Goal: Task Accomplishment & Management: Manage account settings

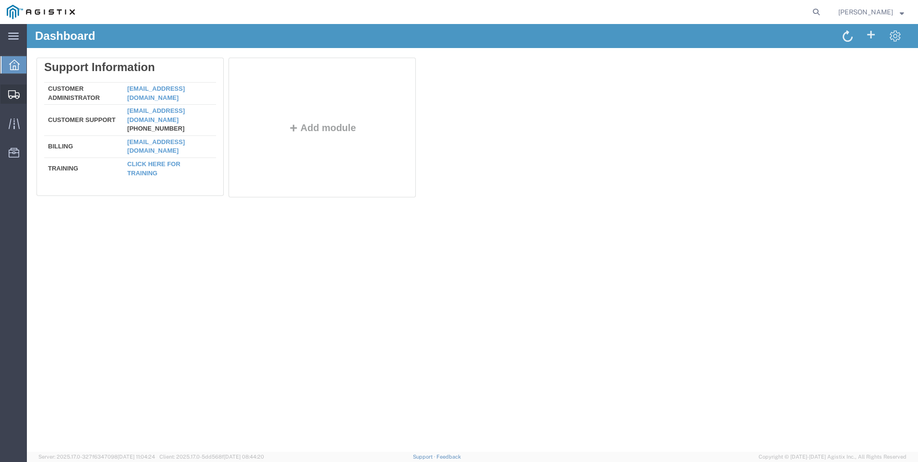
click at [0, 0] on span "Shipment Manager" at bounding box center [0, 0] width 0 height 0
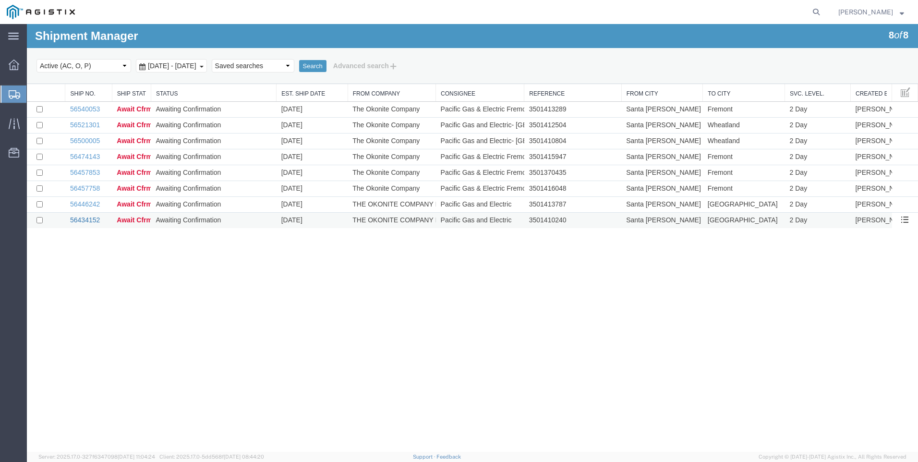
click at [90, 220] on link "56434152" at bounding box center [85, 220] width 30 height 8
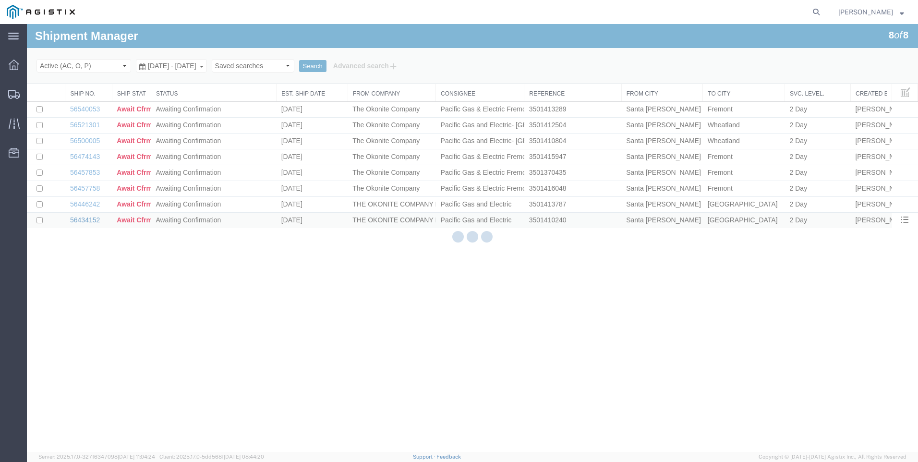
click at [90, 220] on div at bounding box center [472, 238] width 891 height 428
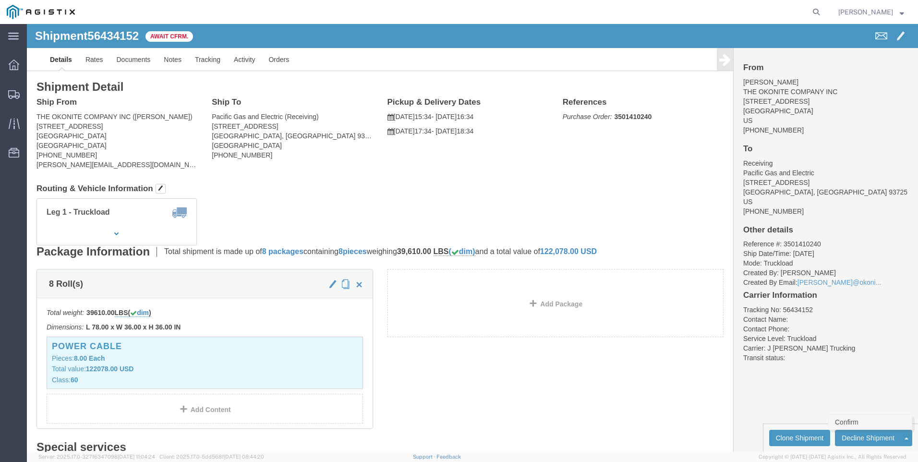
click link "Confirm"
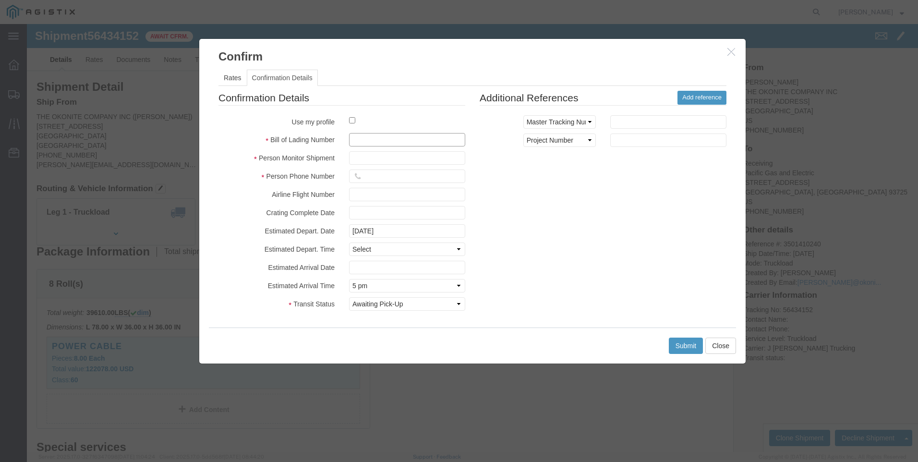
click input "text"
type input "5-33067"
click input "text"
type input "Dennis"
type input "12098359190"
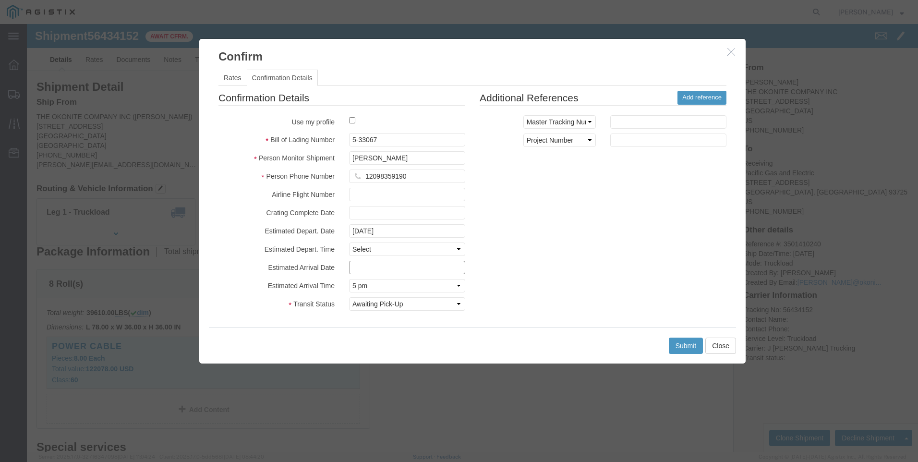
type input "08/06/2025"
click div "Confirmation Details Use my profile Bill of Lading Number 5-33067 Person Monito…"
click select "Select Returning to Sender Expired USDA Hold FDA Documents Sent Weather Delay I…"
select select "DELIVRED"
click select "Select Returning to Sender Expired USDA Hold FDA Documents Sent Weather Delay I…"
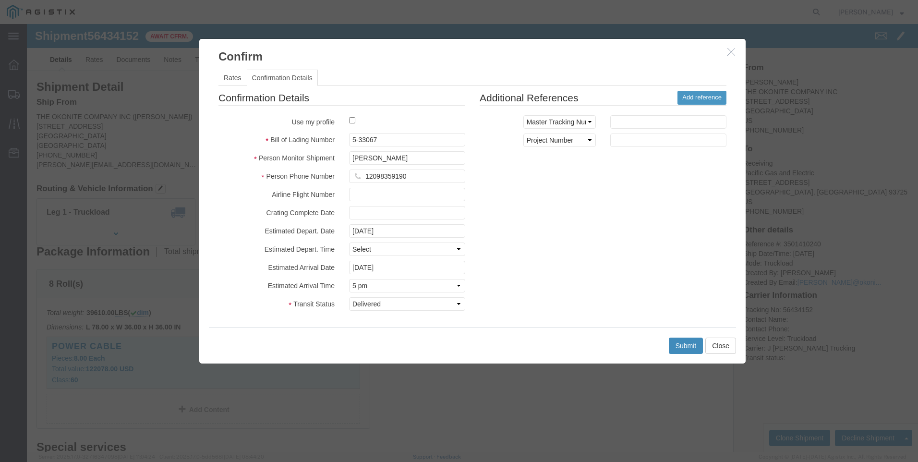
click button "Submit"
click input "08/06/2025"
click td "8"
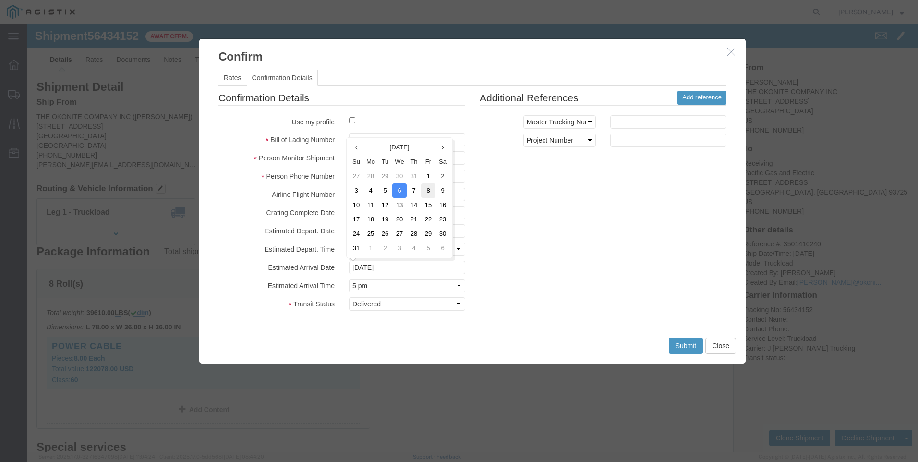
type input "08/08/2025"
click button "Submit"
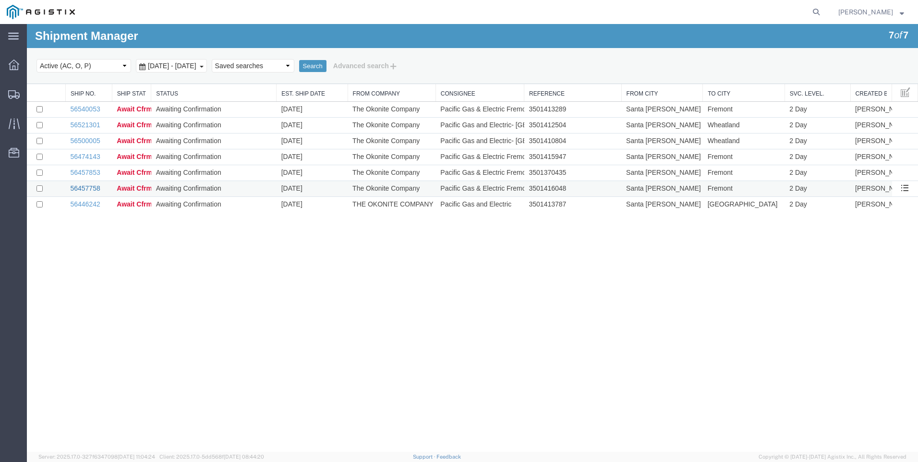
click at [84, 187] on link "56457758" at bounding box center [85, 188] width 30 height 8
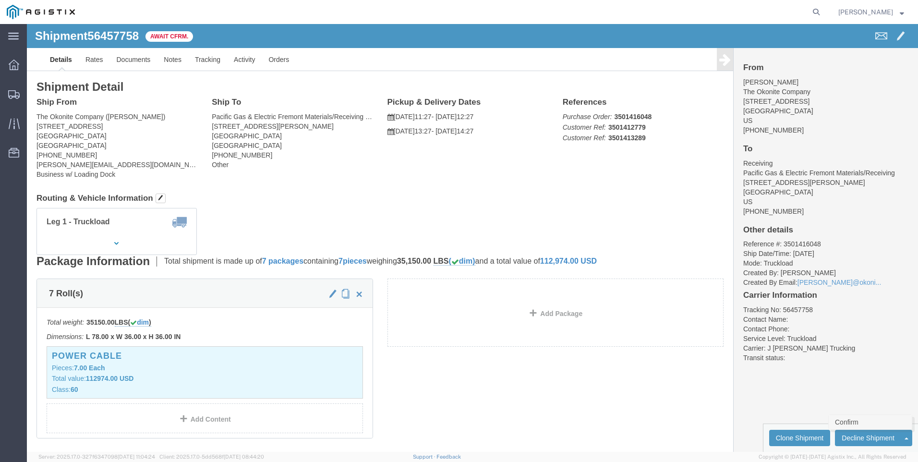
click link "Confirm"
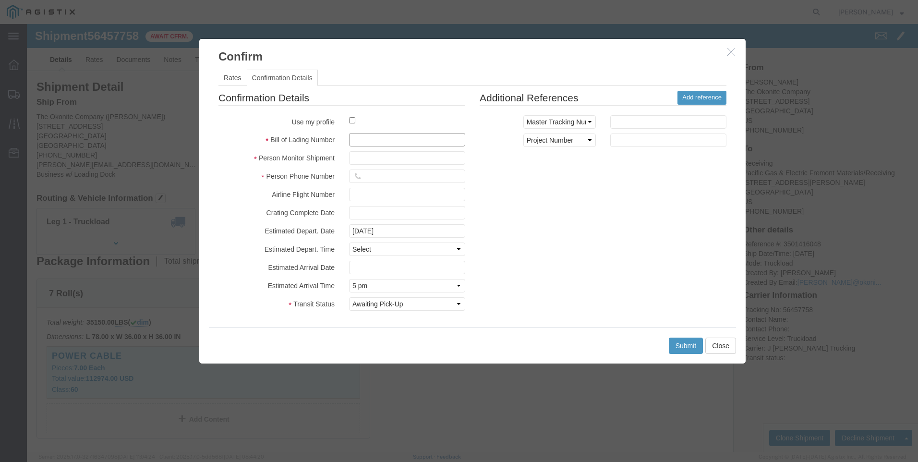
click input "text"
type input "5-33103"
click input "text"
type input "Dennis"
type input "12098359190"
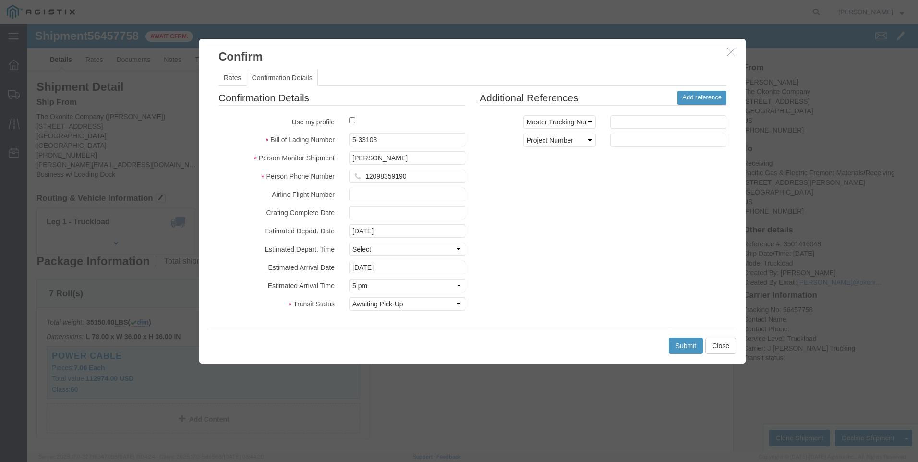
click div "Confirmation Details Use my profile Bill of Lading Number 5-33103 Person Monito…"
click input "08/06/2025"
click td "12"
type input "08/12/2025"
click button "Submit"
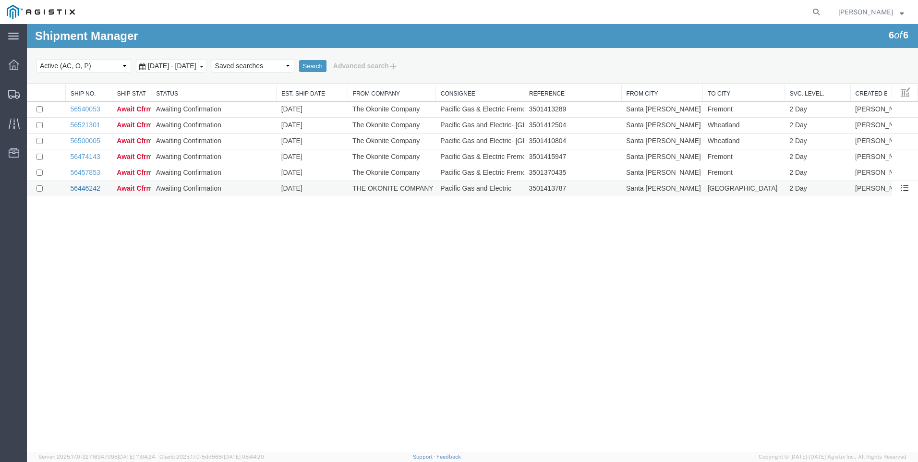
click at [96, 185] on link "56446242" at bounding box center [85, 188] width 30 height 8
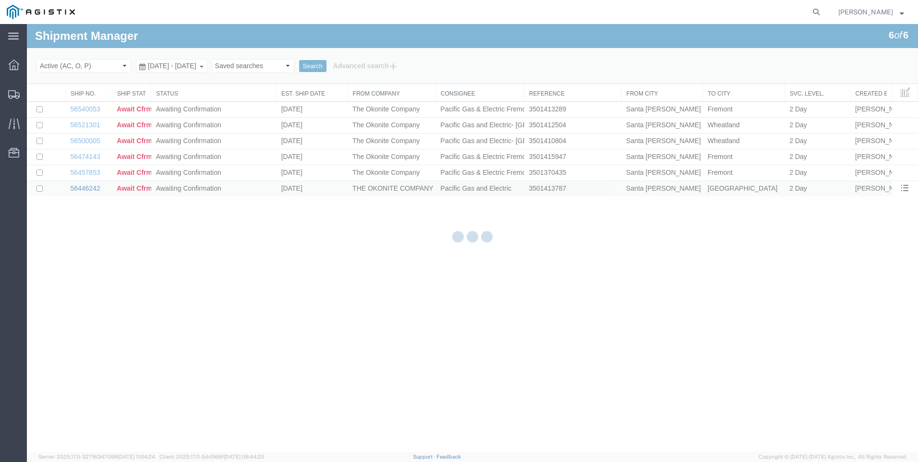
click at [27, 24] on div at bounding box center [27, 24] width 0 height 0
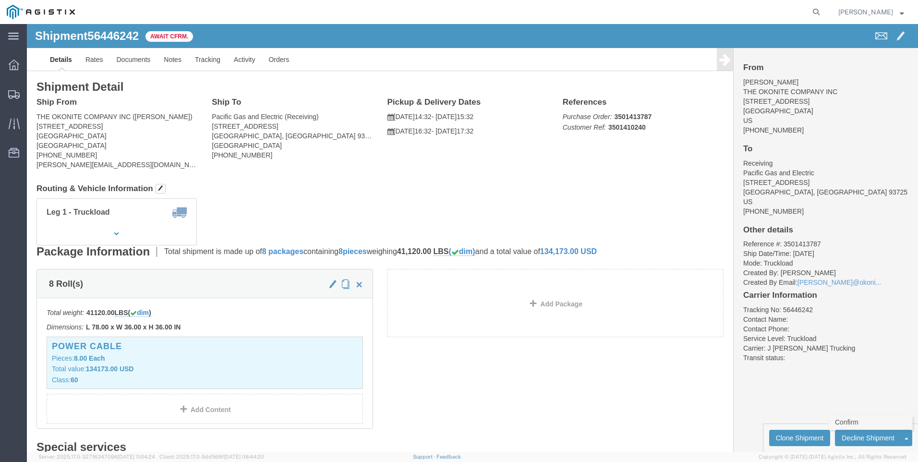
click link "Confirm"
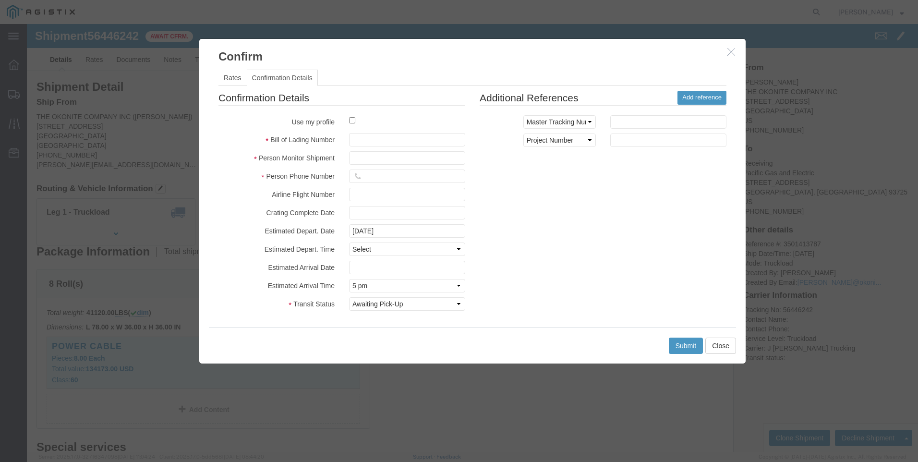
click div
click input "text"
type input "5-33087"
click fieldset "Confirmation Details Use my profile Bill of Lading Number 5-33087 Person Monito…"
click input "text"
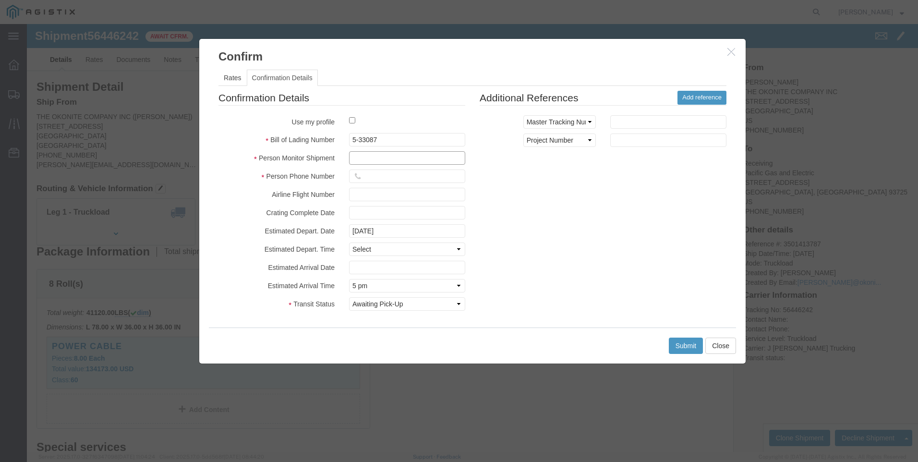
type input "Dennis"
type input "12098359190"
click div "Confirmation Details Use my profile Bill of Lading Number 5-33087 Person Monito…"
click input "08/06/2025"
click td "11"
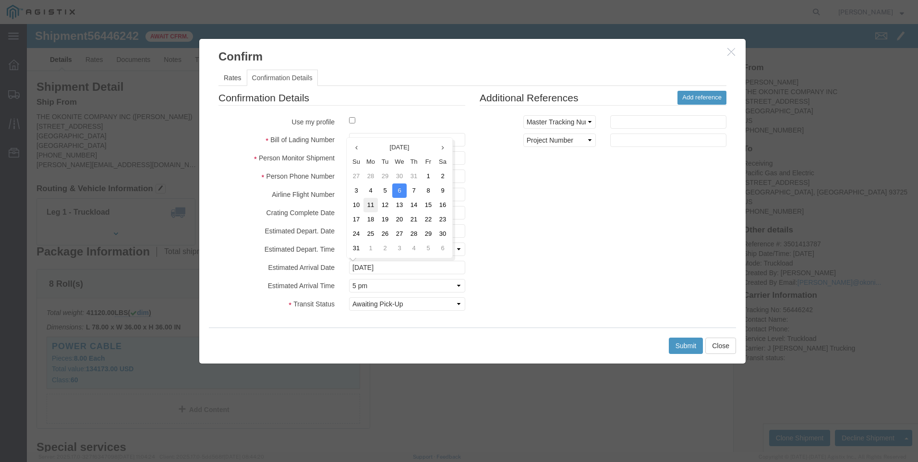
type input "08/11/2025"
click button "Submit"
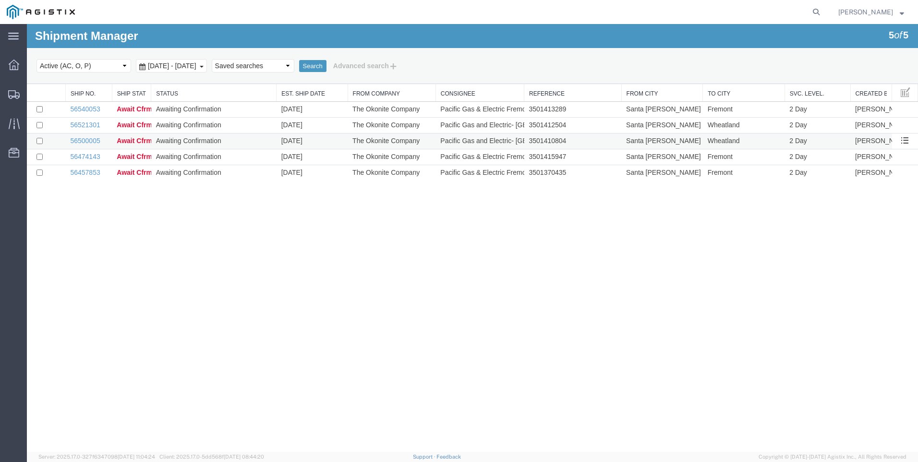
click at [77, 135] on td "56500005" at bounding box center [88, 141] width 47 height 16
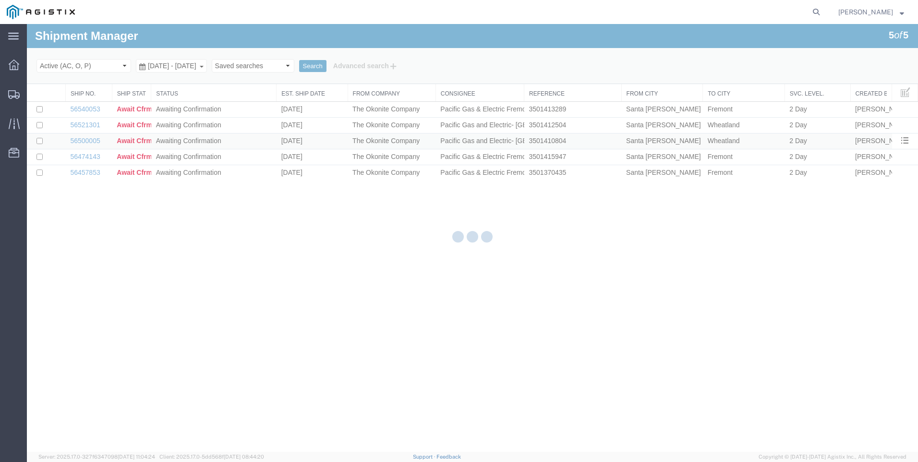
click at [27, 24] on div at bounding box center [27, 24] width 0 height 0
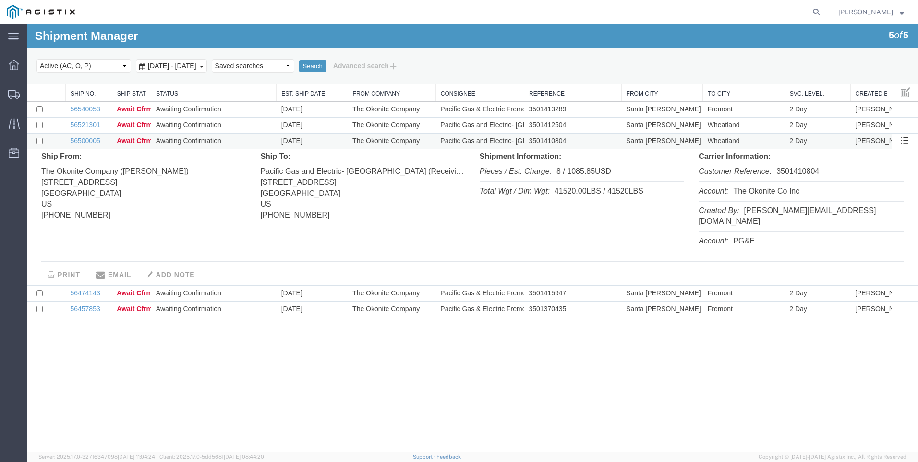
click at [88, 135] on td "56500005" at bounding box center [88, 141] width 47 height 16
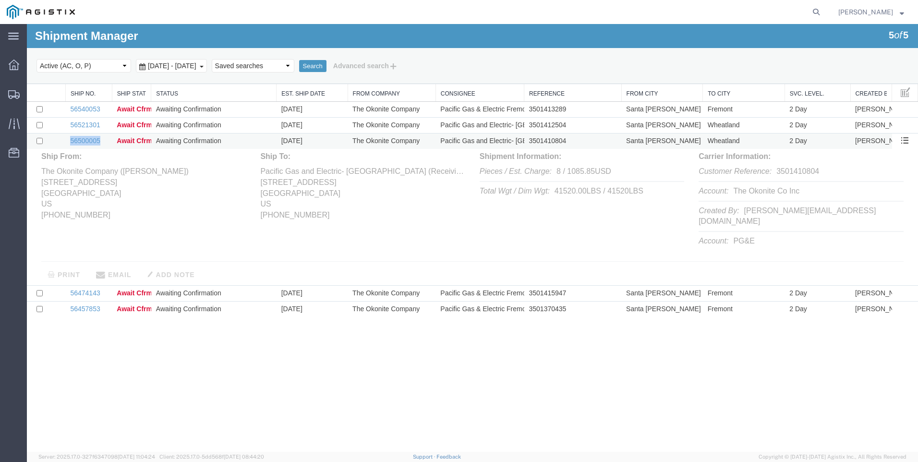
click at [88, 135] on td "56500005" at bounding box center [88, 141] width 47 height 16
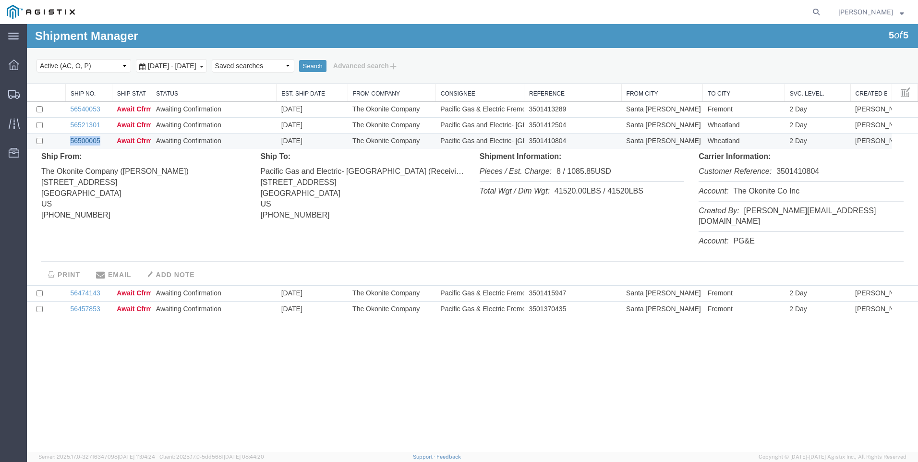
drag, startPoint x: 88, startPoint y: 135, endPoint x: 76, endPoint y: 140, distance: 12.9
click at [76, 140] on link "56500005" at bounding box center [85, 141] width 30 height 8
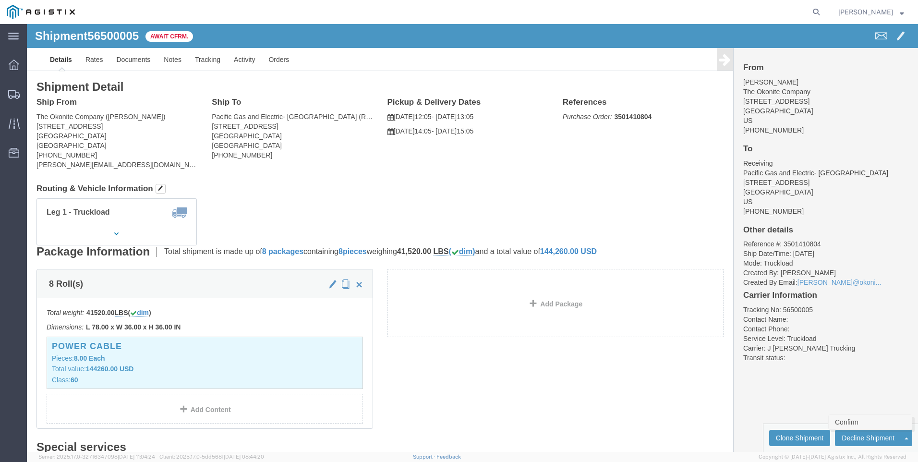
click link "Confirm"
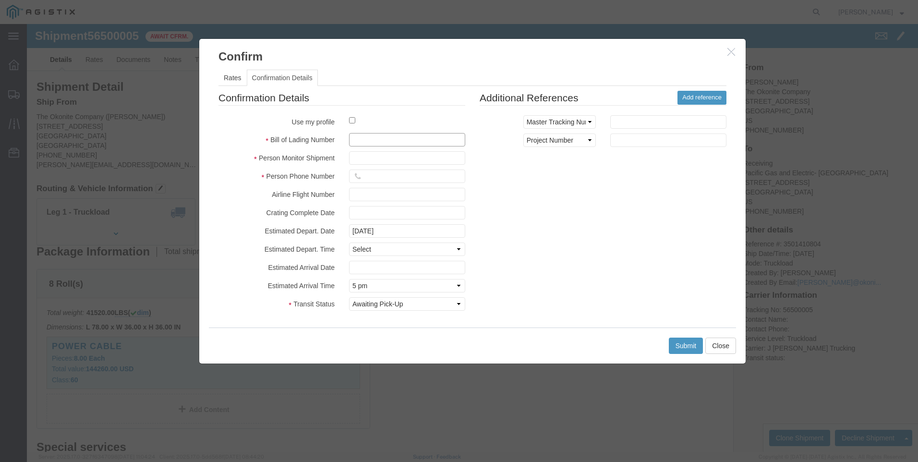
click input "text"
type input "5-33155"
click input "text"
type input "Dennis"
type input "12098359190"
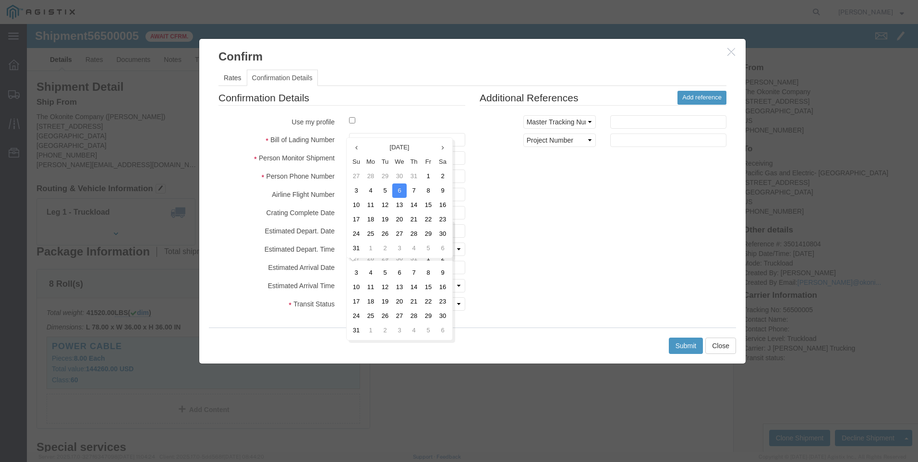
click div "Confirmation Details Use my profile Bill of Lading Number 5-33155 Person Monito…"
click input "08/06/2025"
click td "14"
type input "08/14/2025"
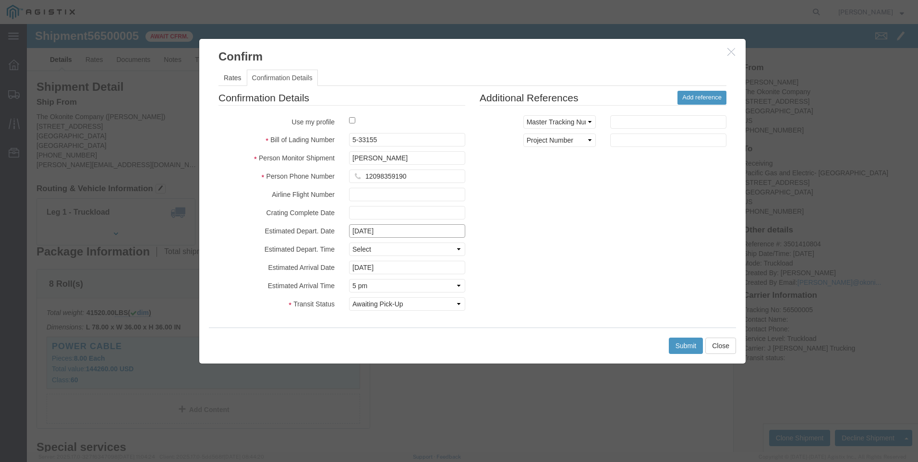
click input "08/15/2025"
click td "13"
type input "08/13/2025"
click button "Submit"
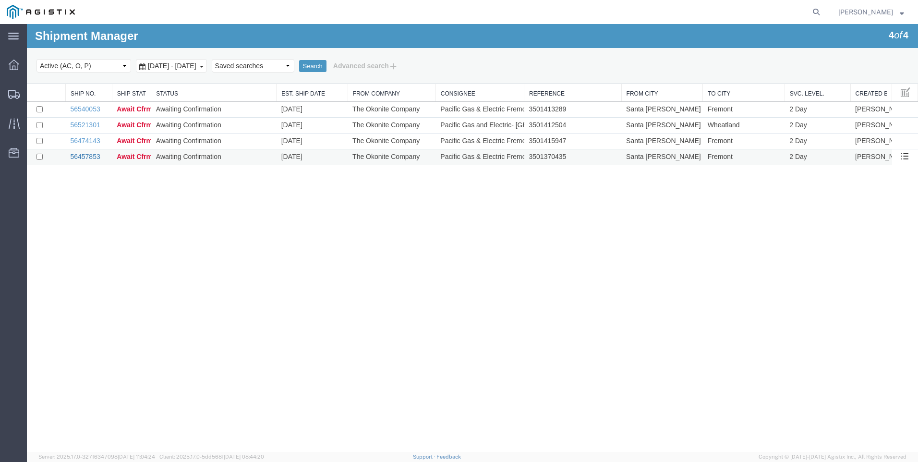
click at [82, 157] on link "56457853" at bounding box center [85, 157] width 30 height 8
click at [82, 157] on div at bounding box center [472, 238] width 891 height 428
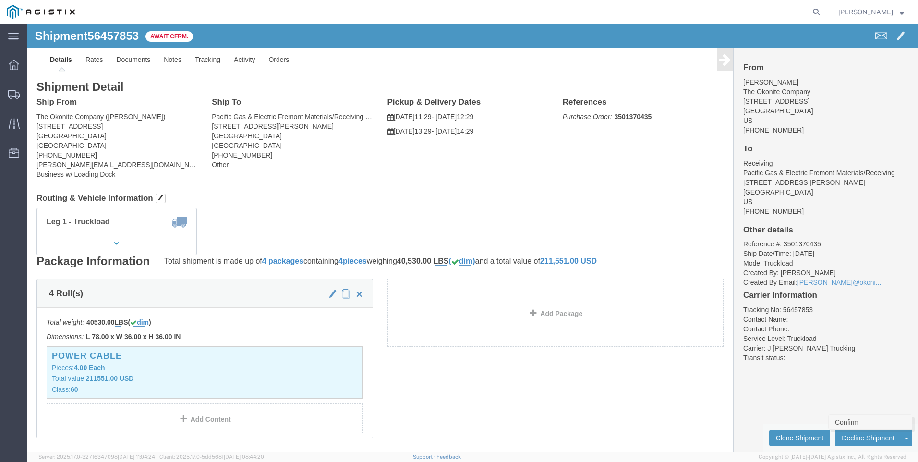
click link "Confirm"
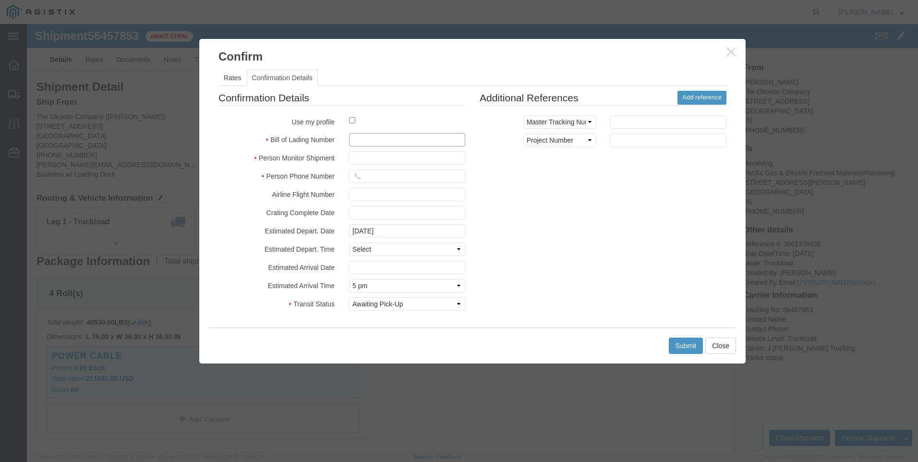
click input "text"
type input "5-33107"
click input "text"
type input "Dennis"
type input "12098359190"
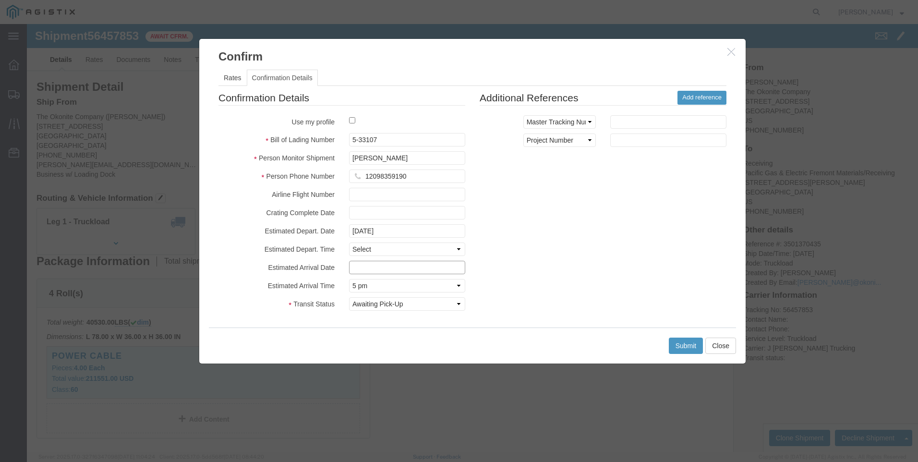
type input "08/14/2025"
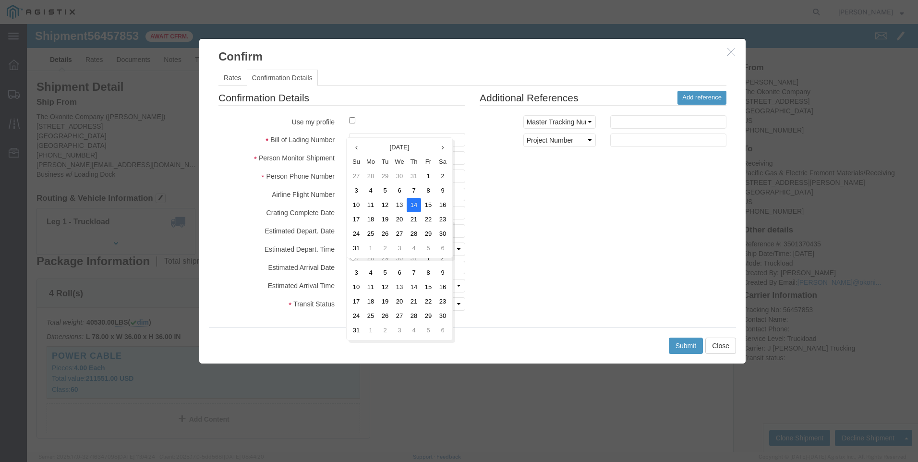
click td "14"
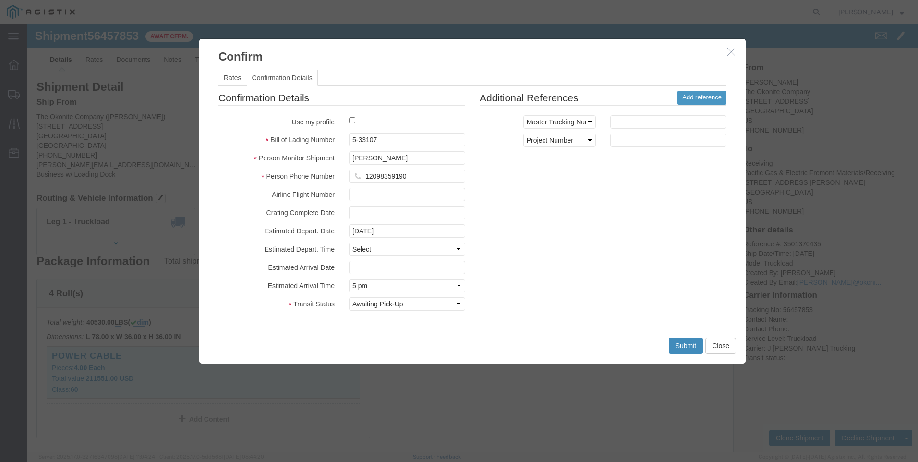
click button "Submit"
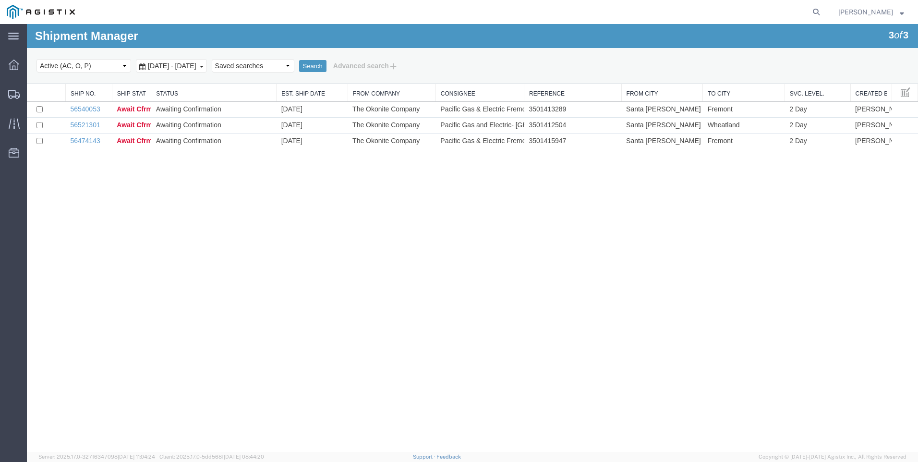
click at [902, 13] on strong "button" at bounding box center [901, 11] width 4 height 3
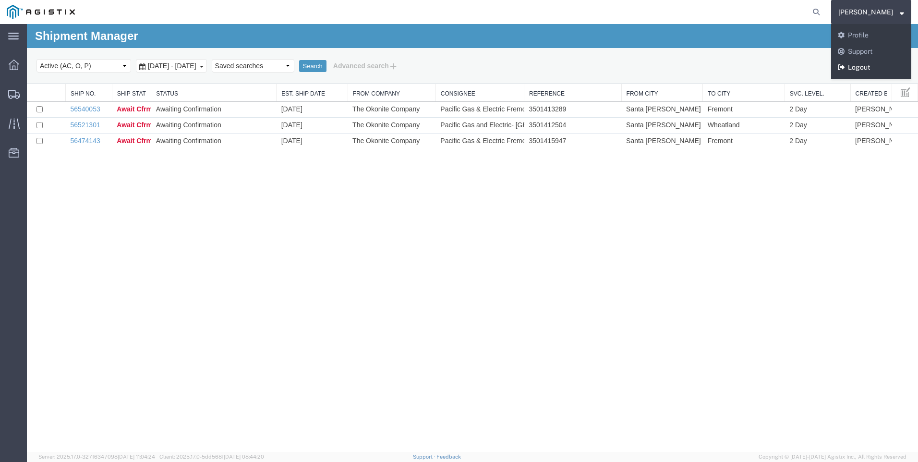
click at [874, 63] on link "Logout" at bounding box center [871, 68] width 80 height 16
